Goal: Information Seeking & Learning: Learn about a topic

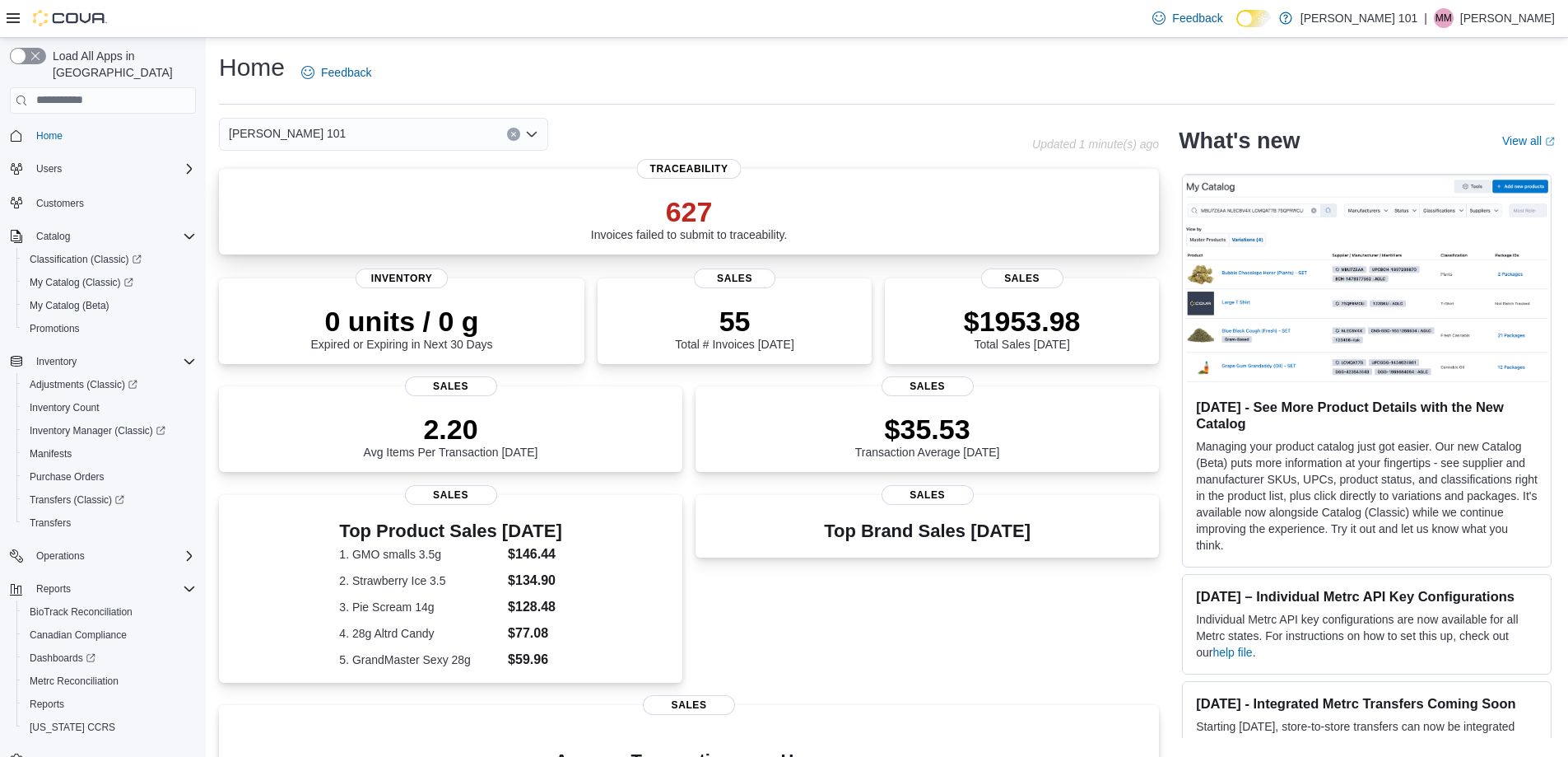
click at [689, 205] on p "627" at bounding box center [689, 211] width 197 height 33
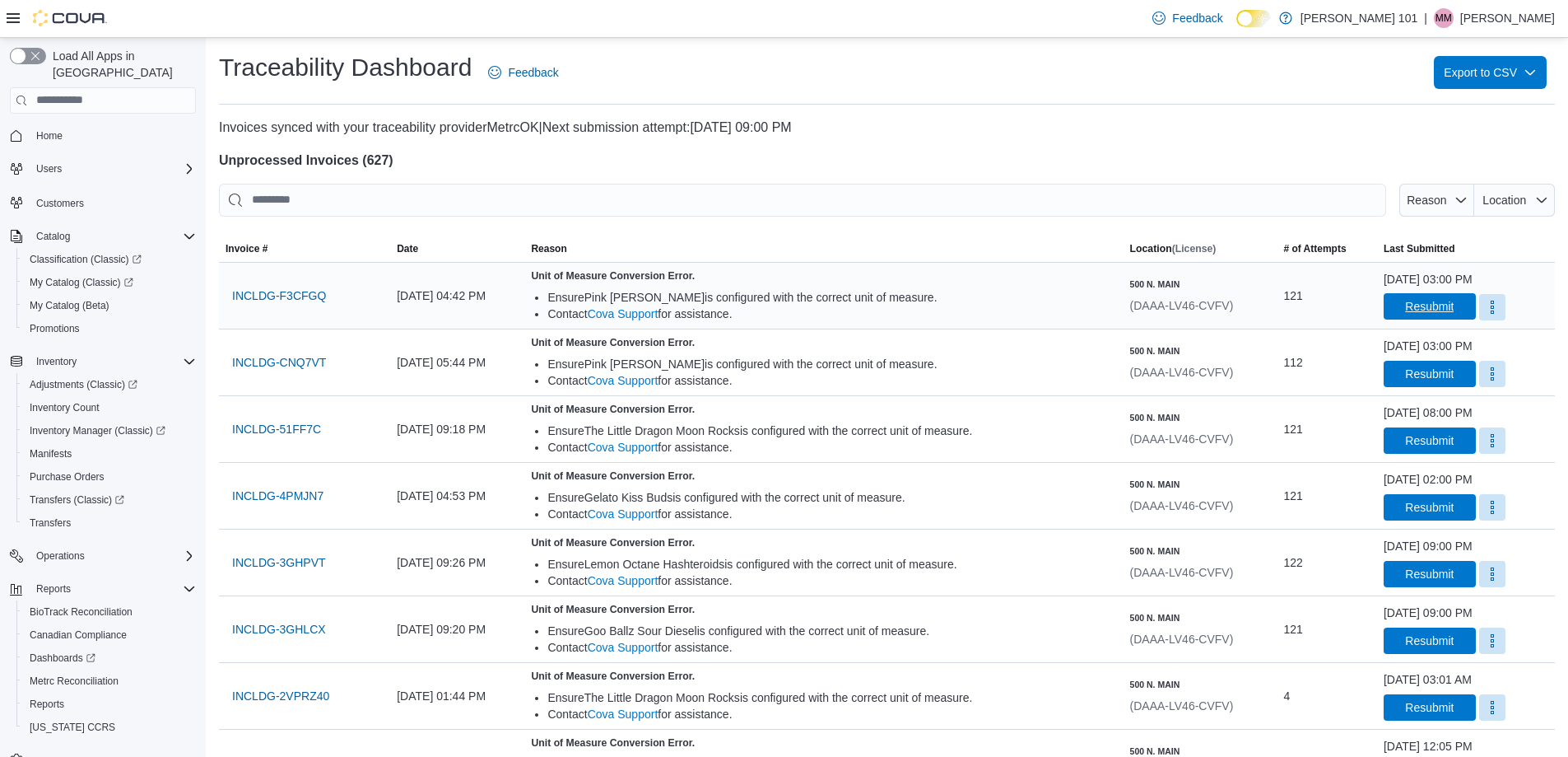
click at [1427, 307] on span "Resubmit" at bounding box center [1429, 306] width 48 height 16
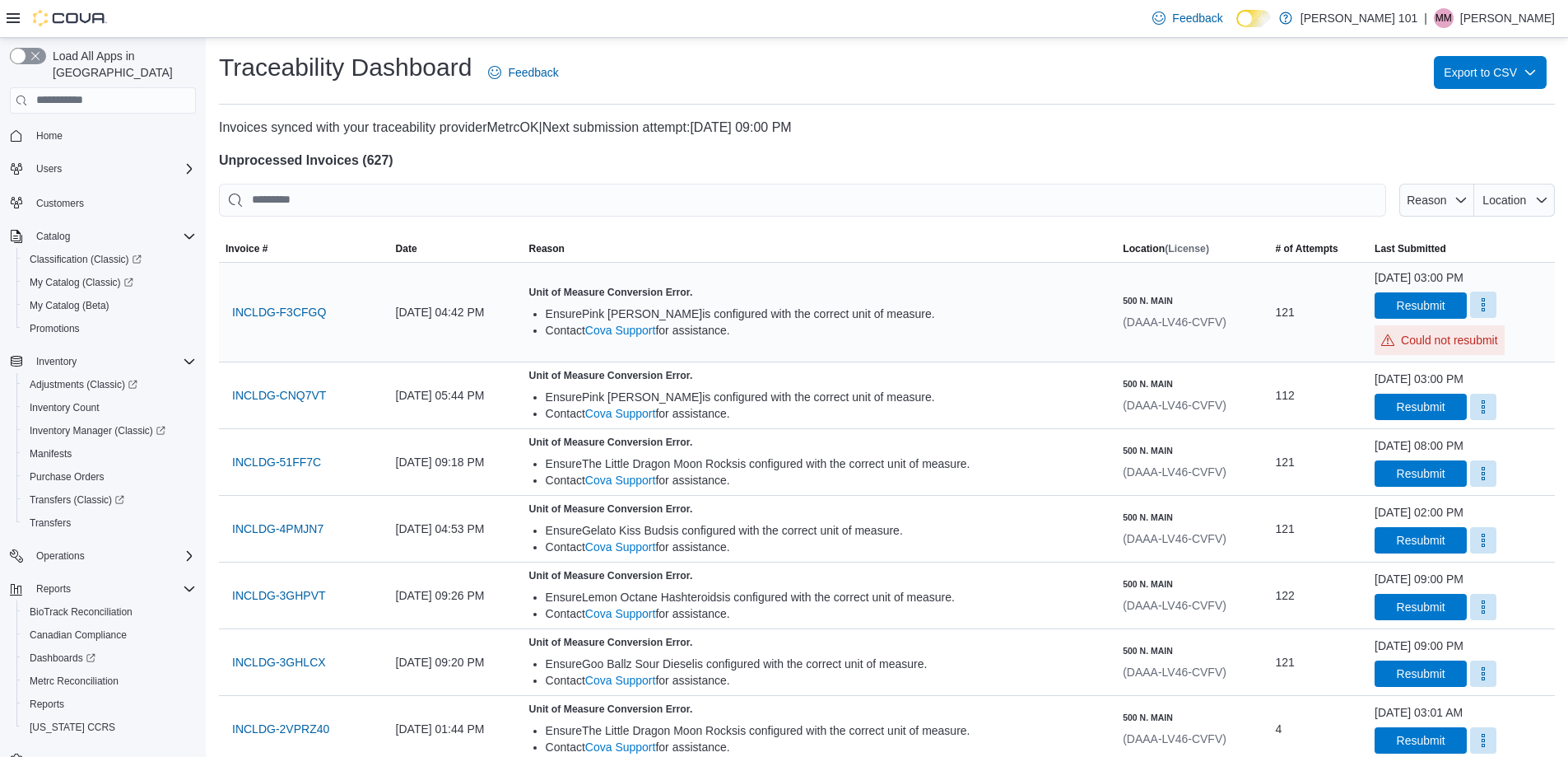
click at [1470, 307] on button "More" at bounding box center [1483, 305] width 27 height 27
click at [1498, 343] on span "Mark as Resolved" at bounding box center [1495, 346] width 92 height 16
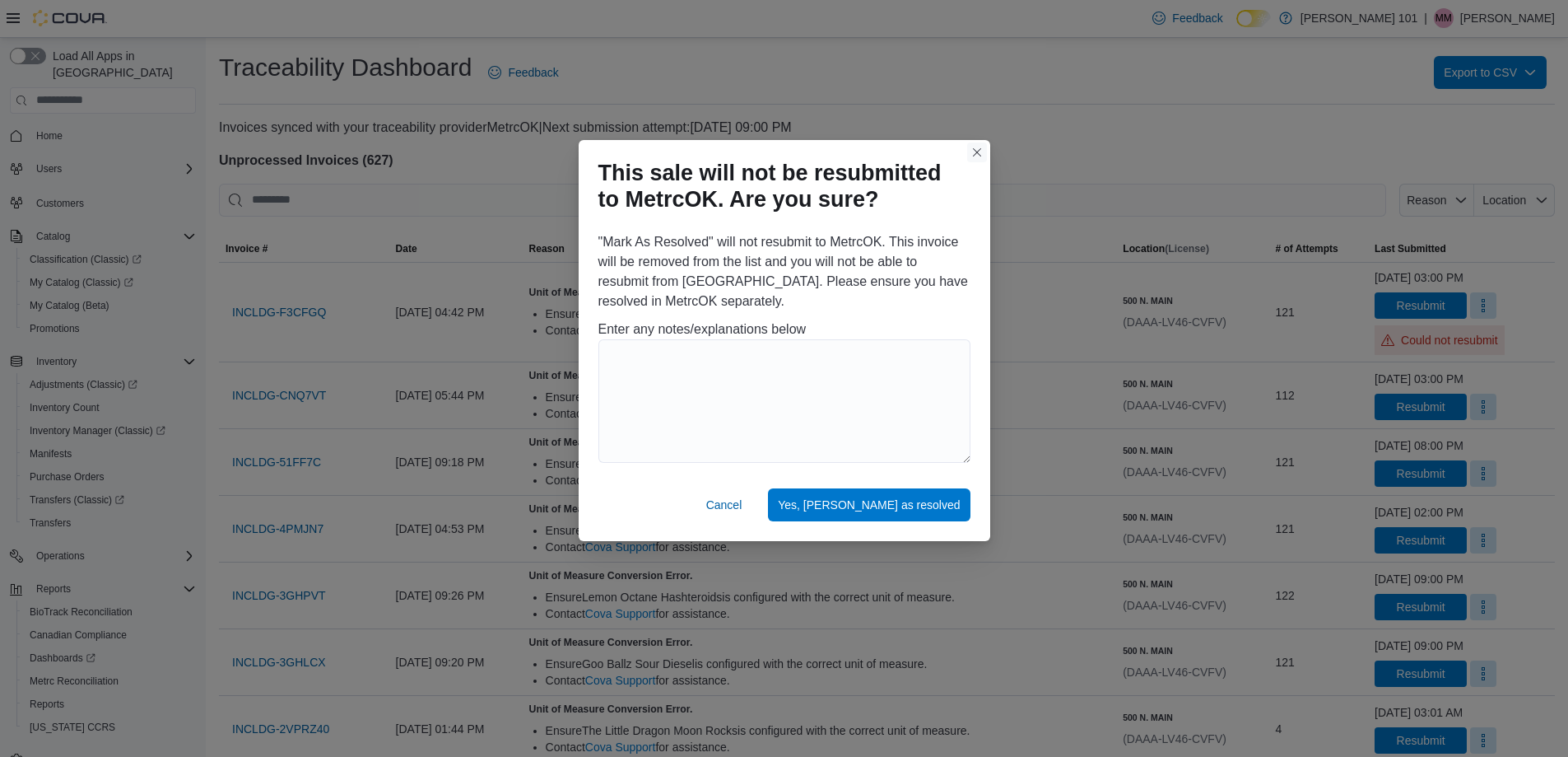
click at [981, 153] on button "Closes this modal window" at bounding box center [976, 152] width 20 height 20
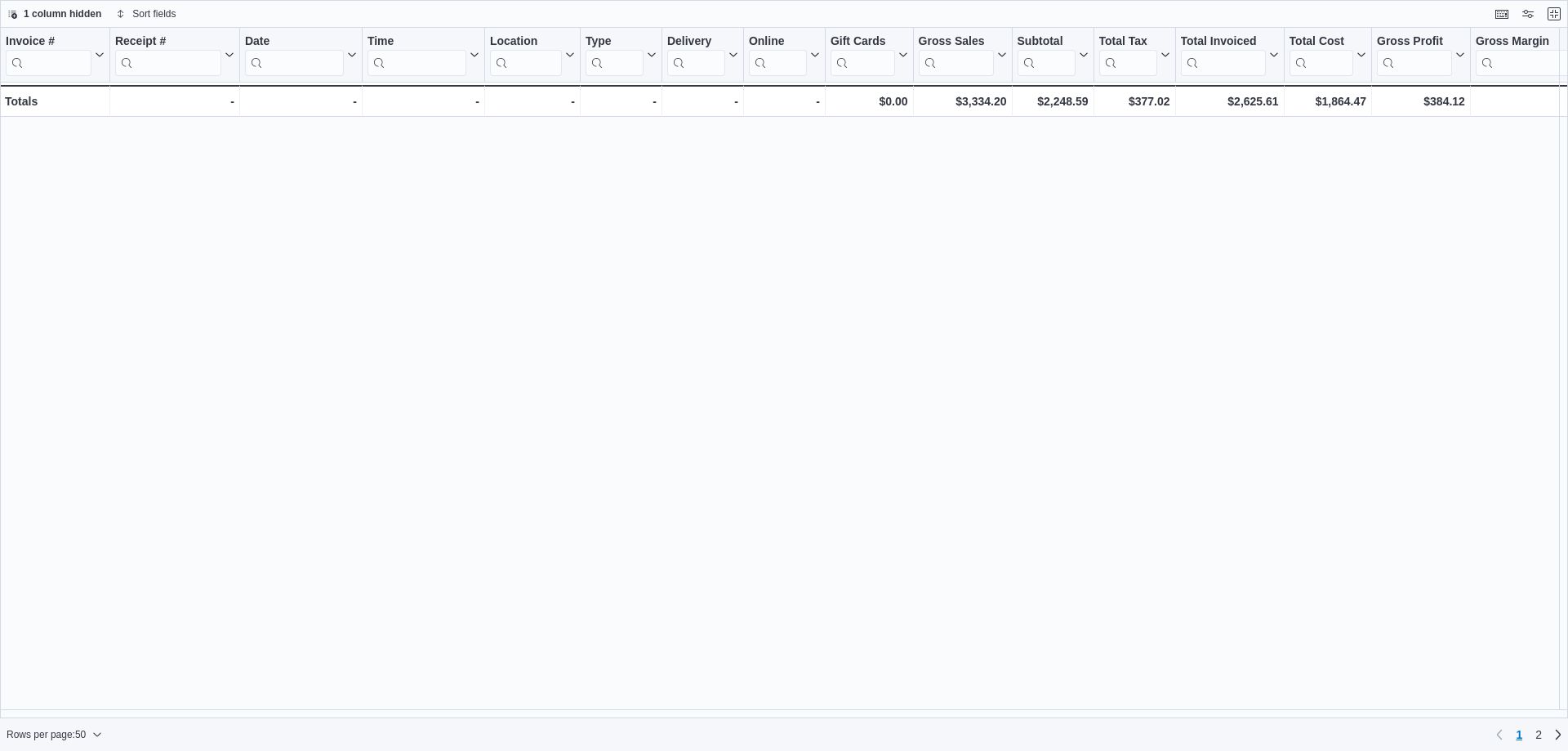
scroll to position [878, 0]
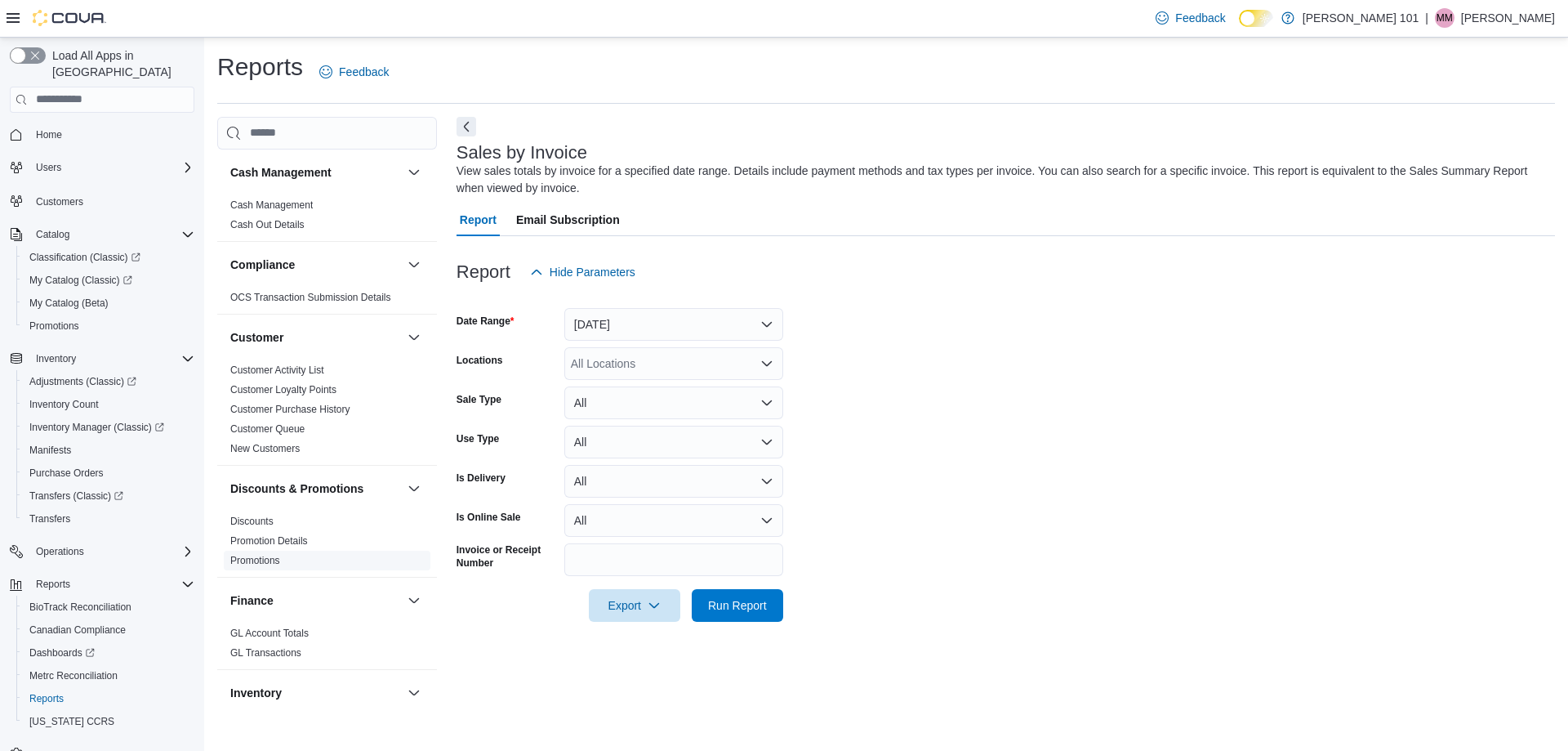
click at [246, 559] on link "Promotions" at bounding box center [255, 560] width 50 height 11
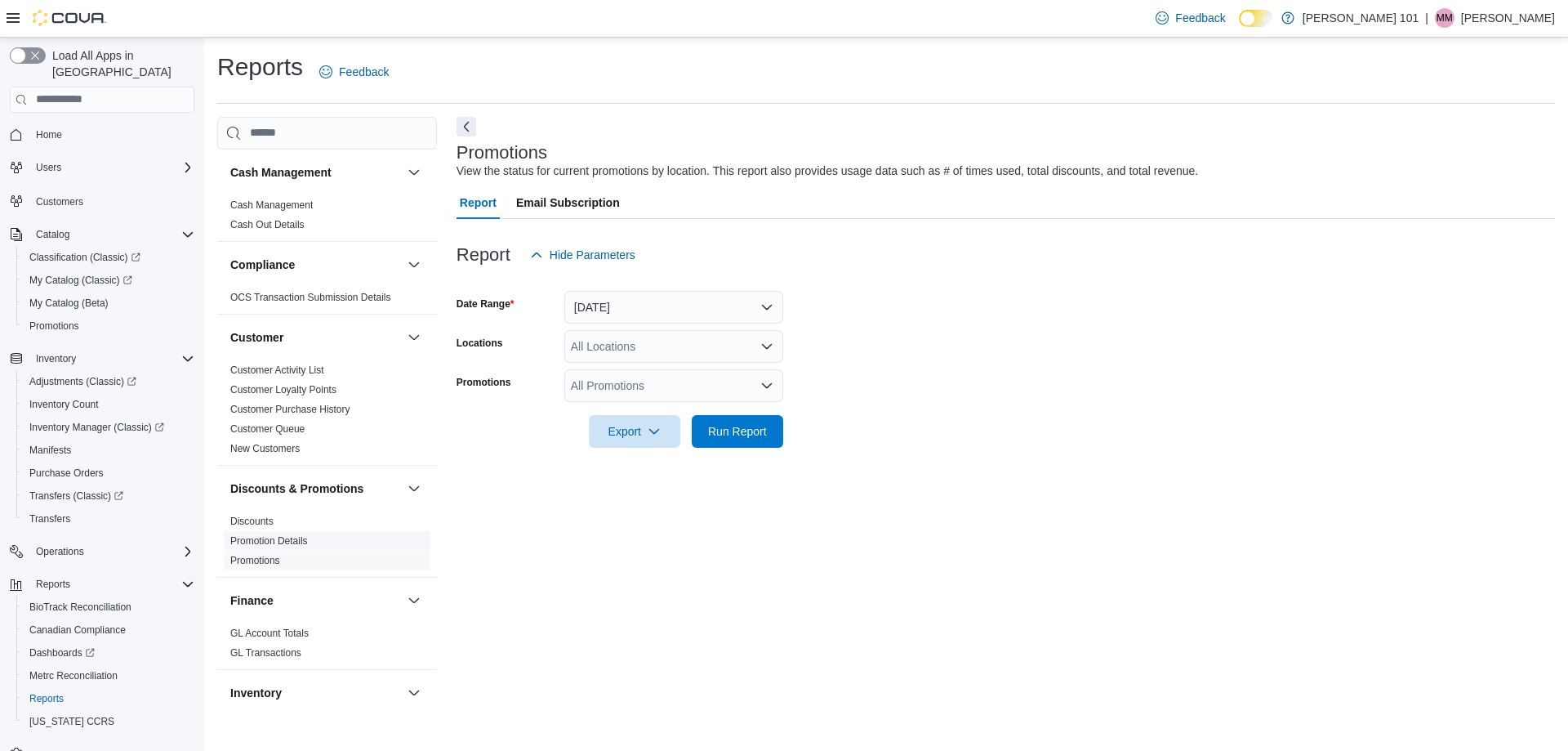
click at [273, 540] on link "Promotion Details" at bounding box center [269, 540] width 78 height 11
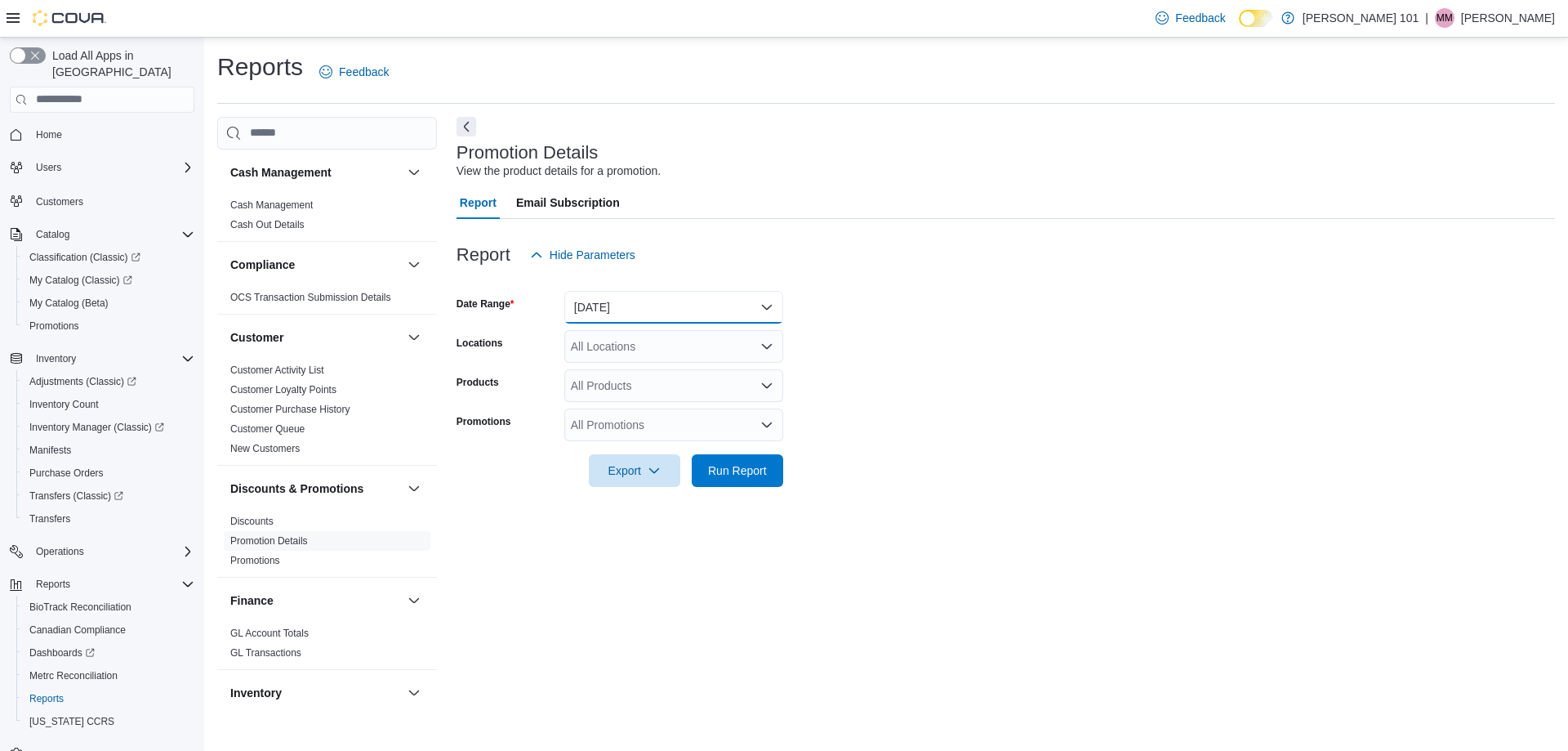
click at [659, 310] on button "[DATE]" at bounding box center [674, 306] width 219 height 33
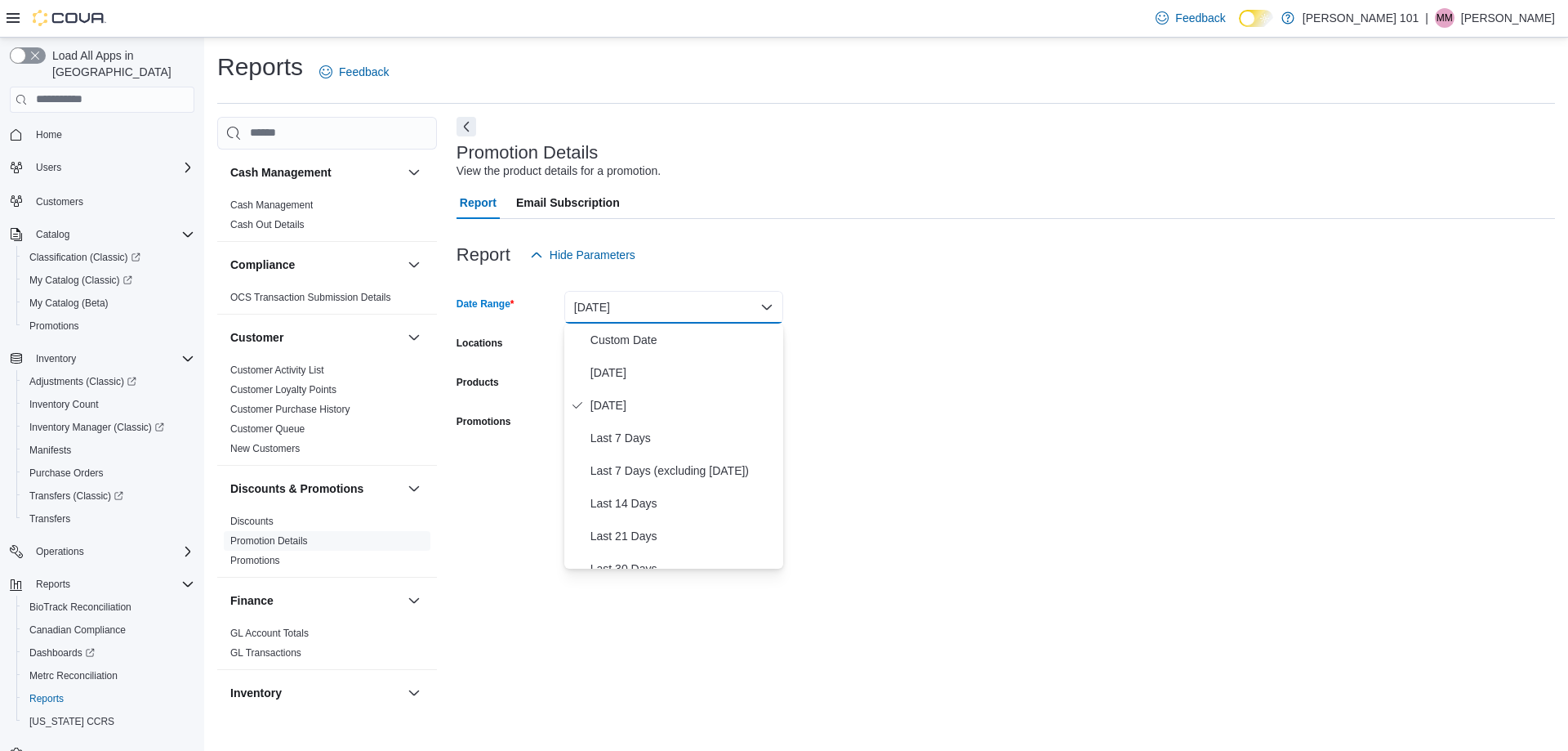
click at [659, 310] on button "[DATE]" at bounding box center [674, 306] width 219 height 33
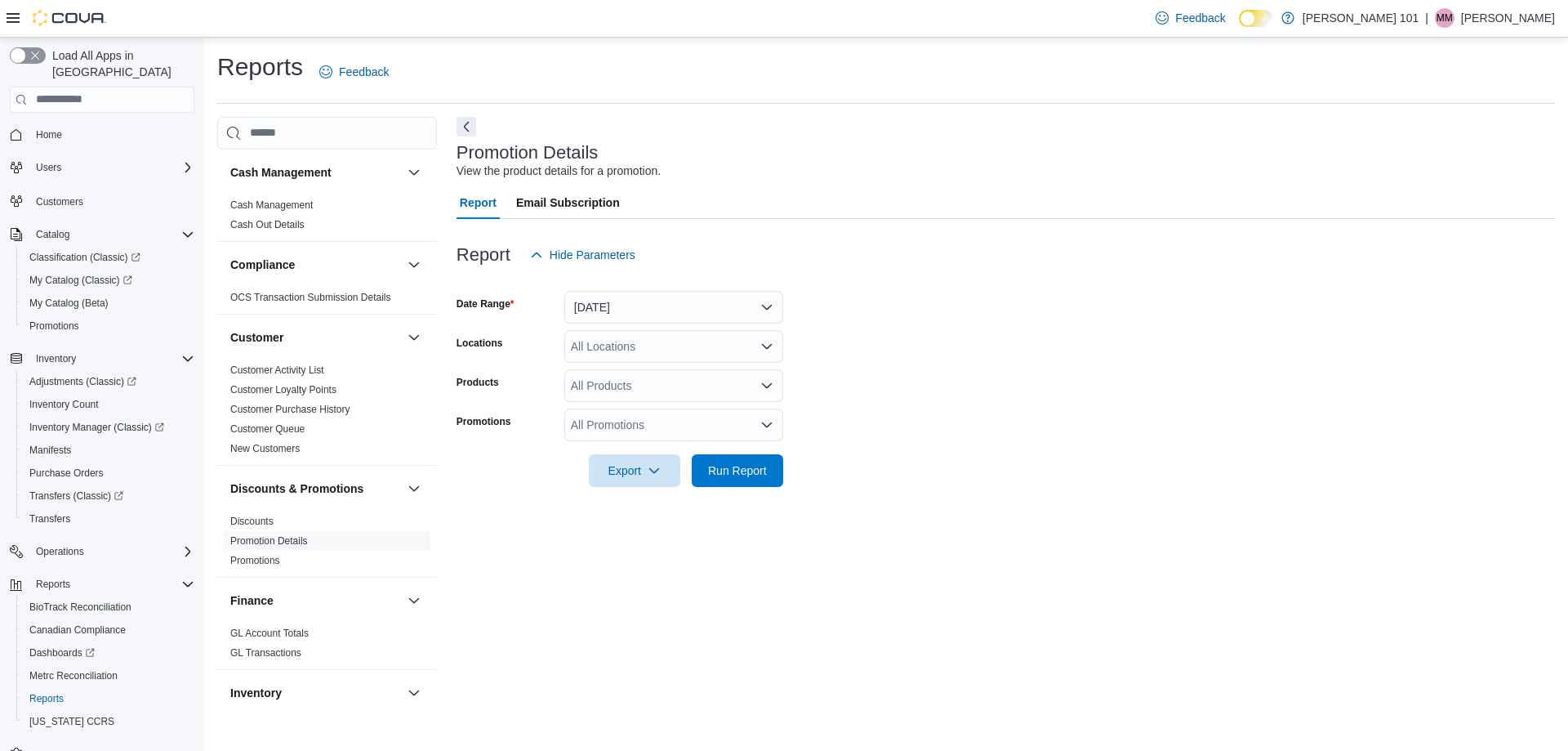
click at [640, 375] on div "All Products" at bounding box center [674, 385] width 219 height 33
click at [640, 381] on div "All Products" at bounding box center [674, 385] width 219 height 33
click at [909, 373] on form "Date Range Yesterday Locations All Locations Products All Products Combo box. S…" at bounding box center [1005, 379] width 1098 height 215
click at [738, 429] on div "All Promotions" at bounding box center [674, 425] width 219 height 33
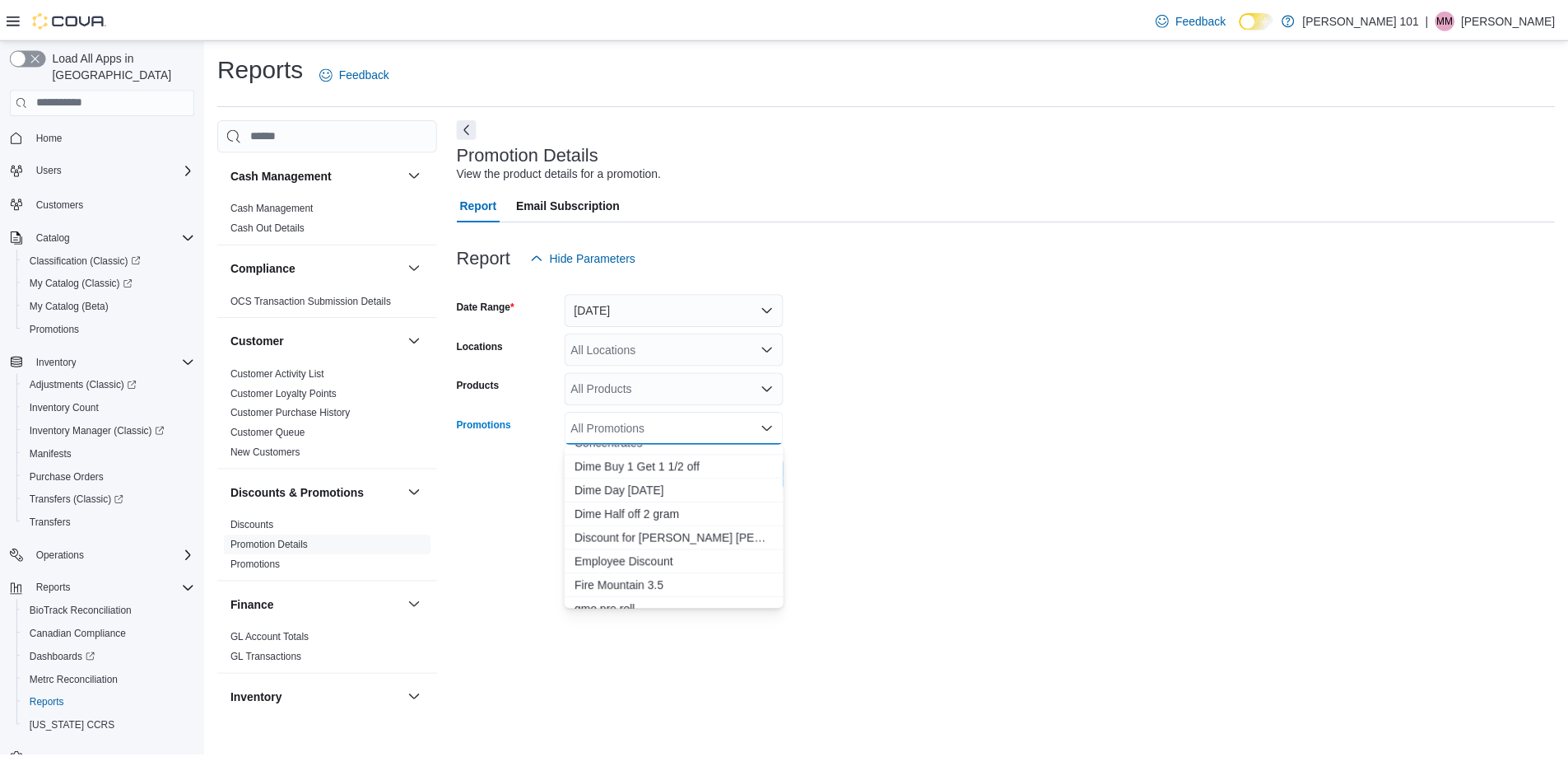
scroll to position [165, 0]
click at [654, 483] on span "Dime Day 8-10-25" at bounding box center [679, 482] width 201 height 16
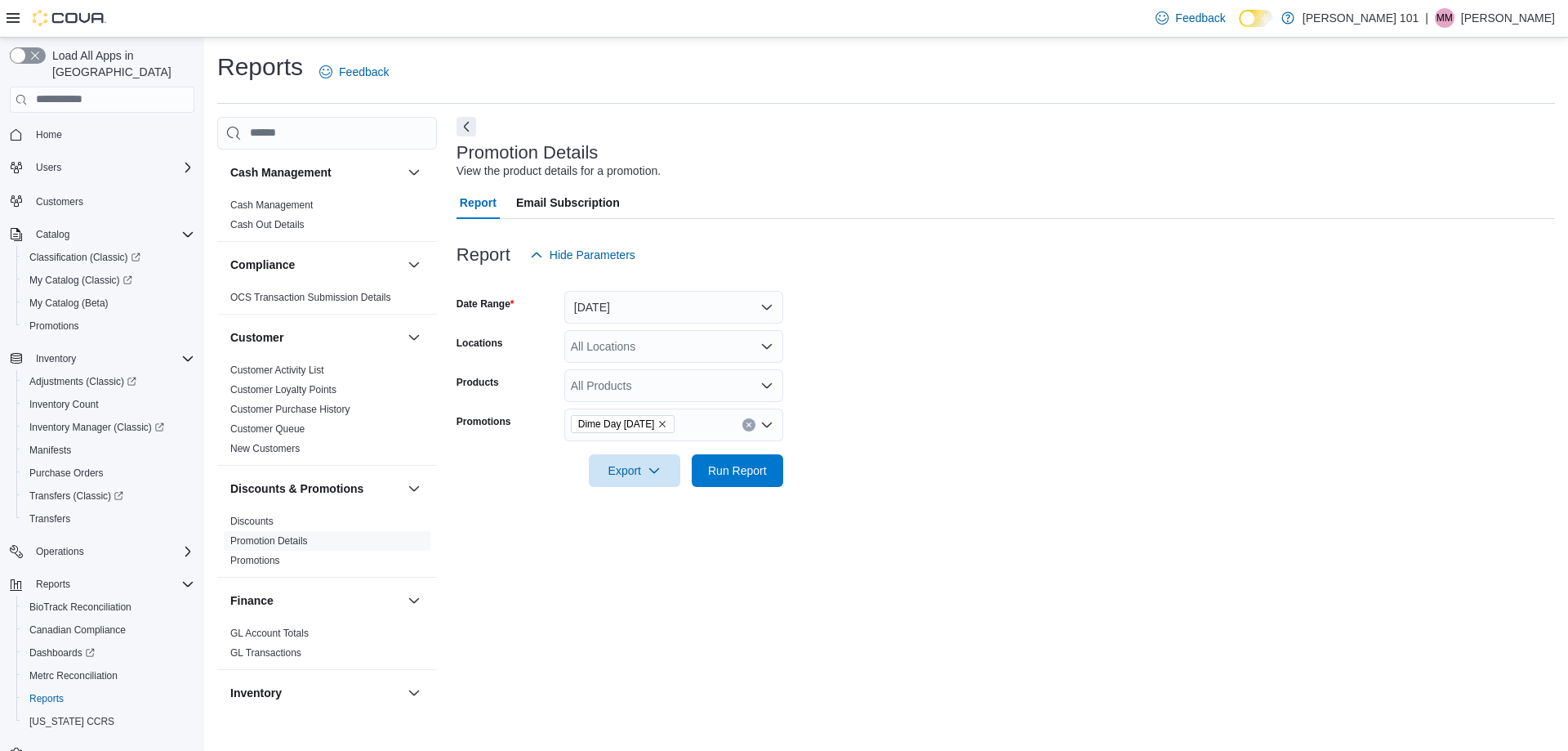
click at [878, 430] on form "Date Range Yesterday Locations All Locations Products All Products Promotions D…" at bounding box center [1005, 379] width 1098 height 215
click at [741, 470] on span "Run Report" at bounding box center [737, 469] width 59 height 16
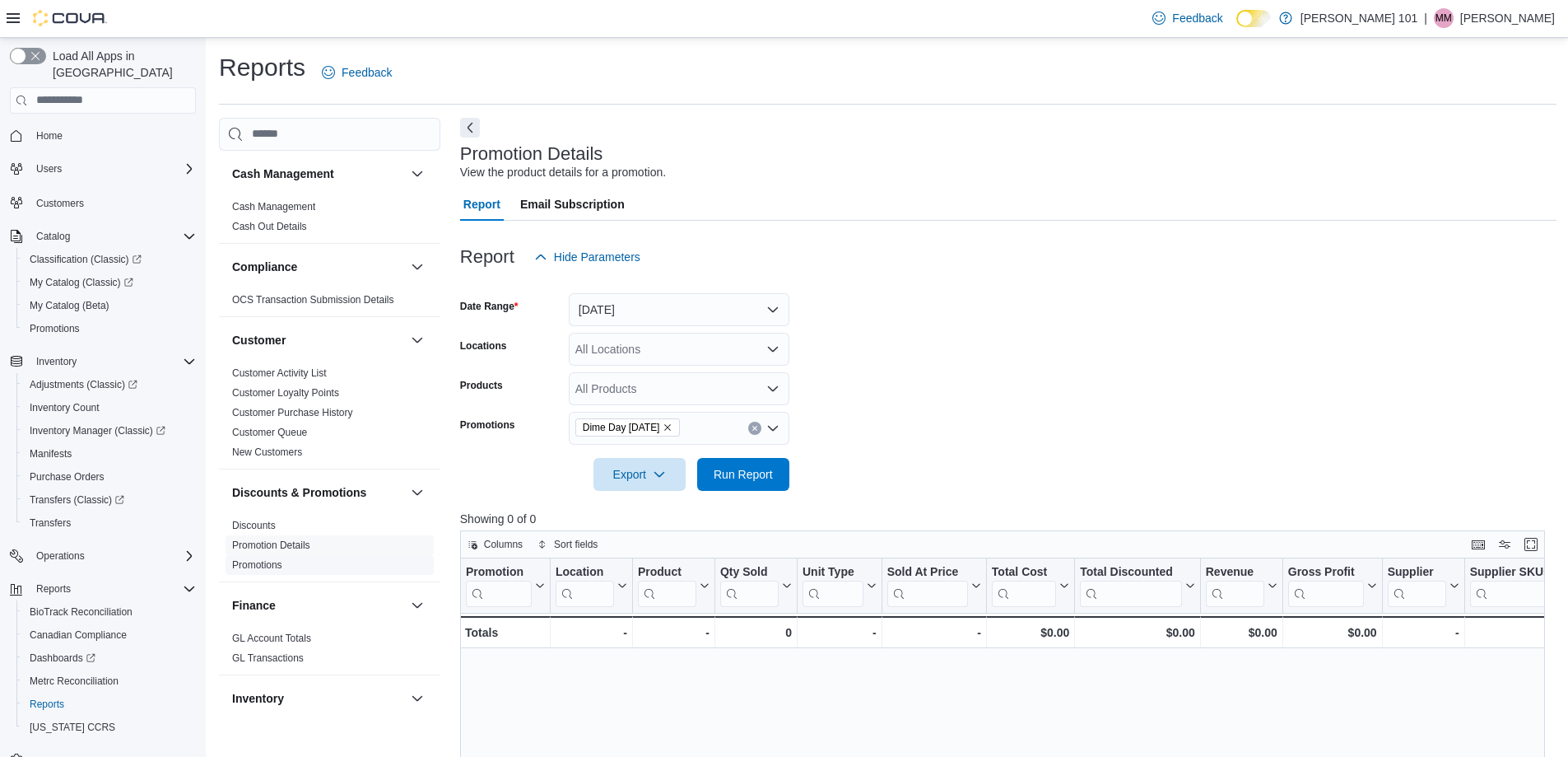
click at [255, 568] on link "Promotions" at bounding box center [257, 565] width 50 height 11
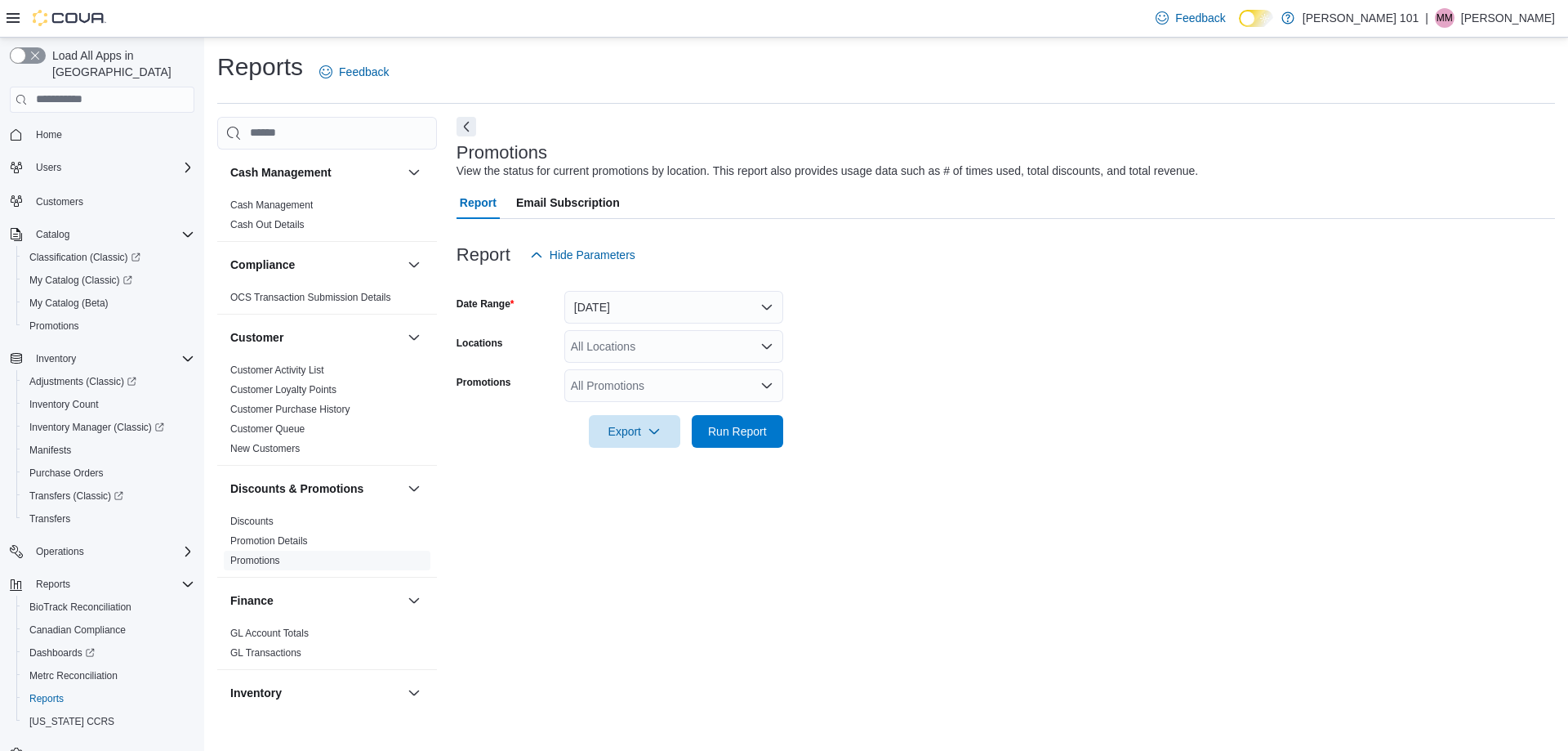
click at [14, 14] on icon at bounding box center [13, 18] width 13 height 9
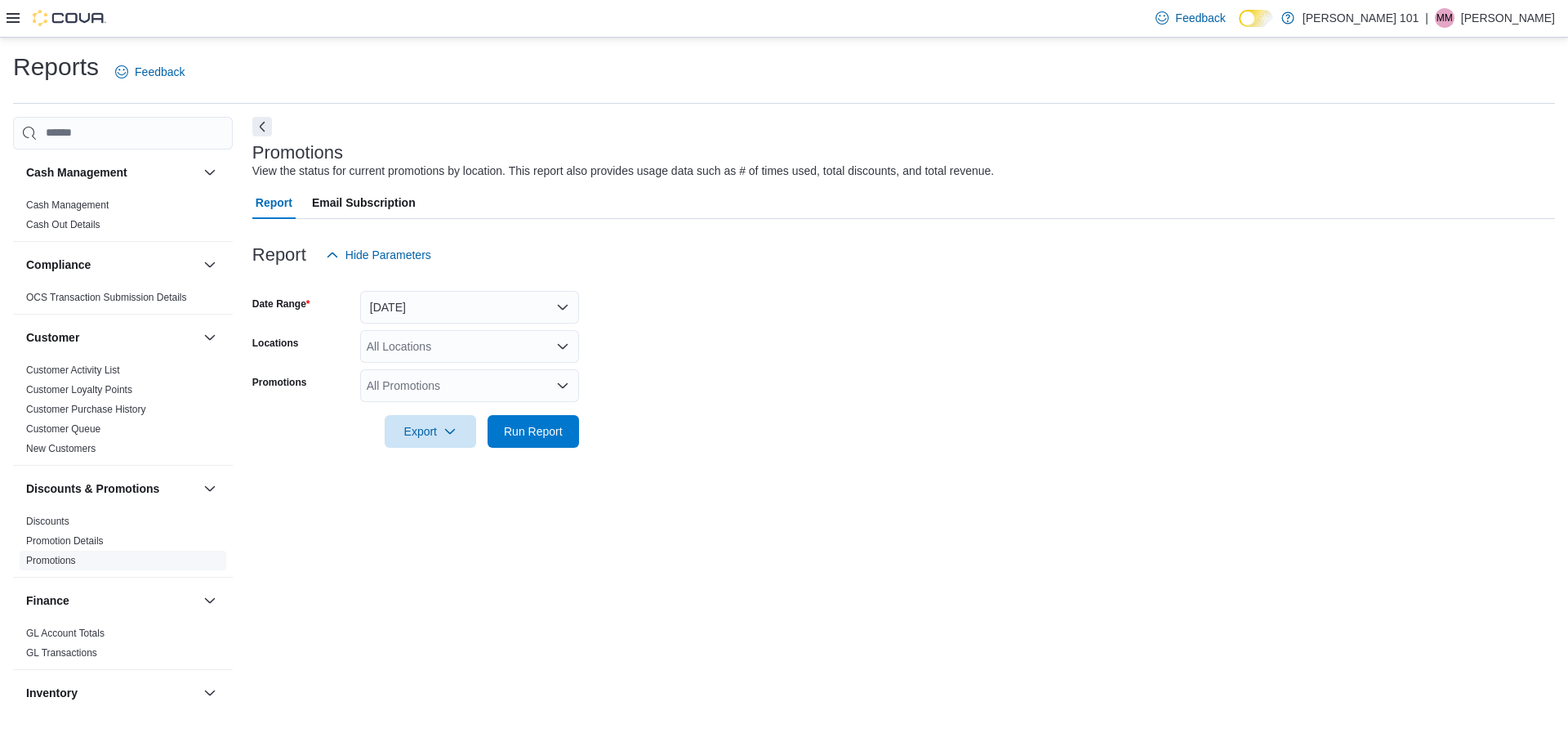
click at [60, 563] on link "Promotions" at bounding box center [51, 560] width 50 height 11
